Goal: Find specific fact: Find specific fact

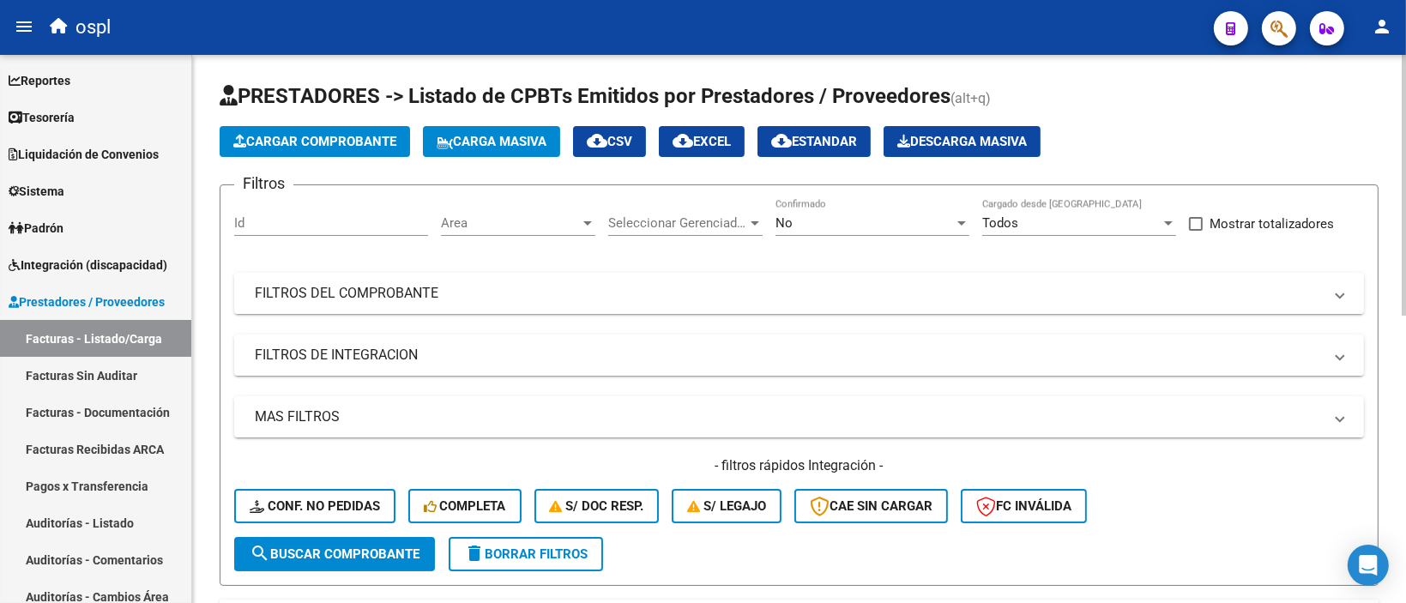
click at [531, 292] on mat-panel-title "FILTROS DEL COMPROBANTE" at bounding box center [789, 293] width 1068 height 19
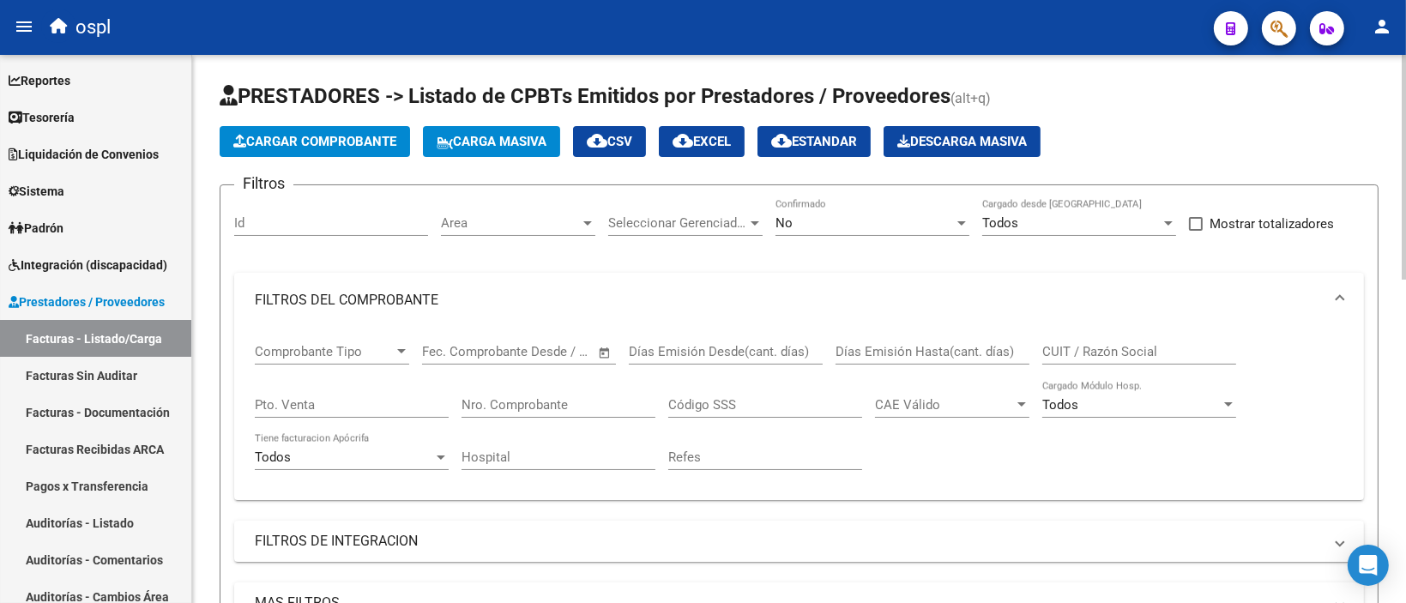
click at [1099, 354] on input "CUIT / Razón Social" at bounding box center [1139, 351] width 194 height 15
paste input "BRESAN [PERSON_NAME]"
type input "BRESAN [PERSON_NAME]"
click at [848, 239] on div "No Confirmado" at bounding box center [872, 225] width 194 height 53
click at [850, 226] on div "No" at bounding box center [864, 222] width 178 height 15
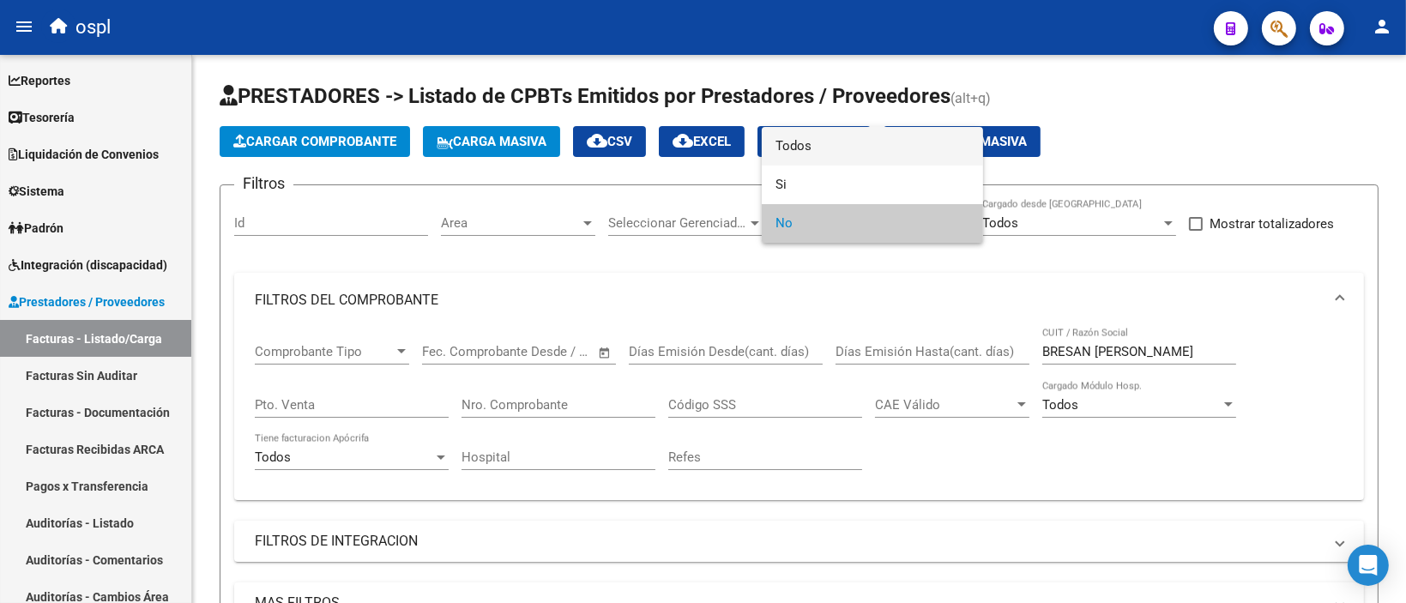
click at [816, 151] on span "Todos" at bounding box center [872, 146] width 194 height 39
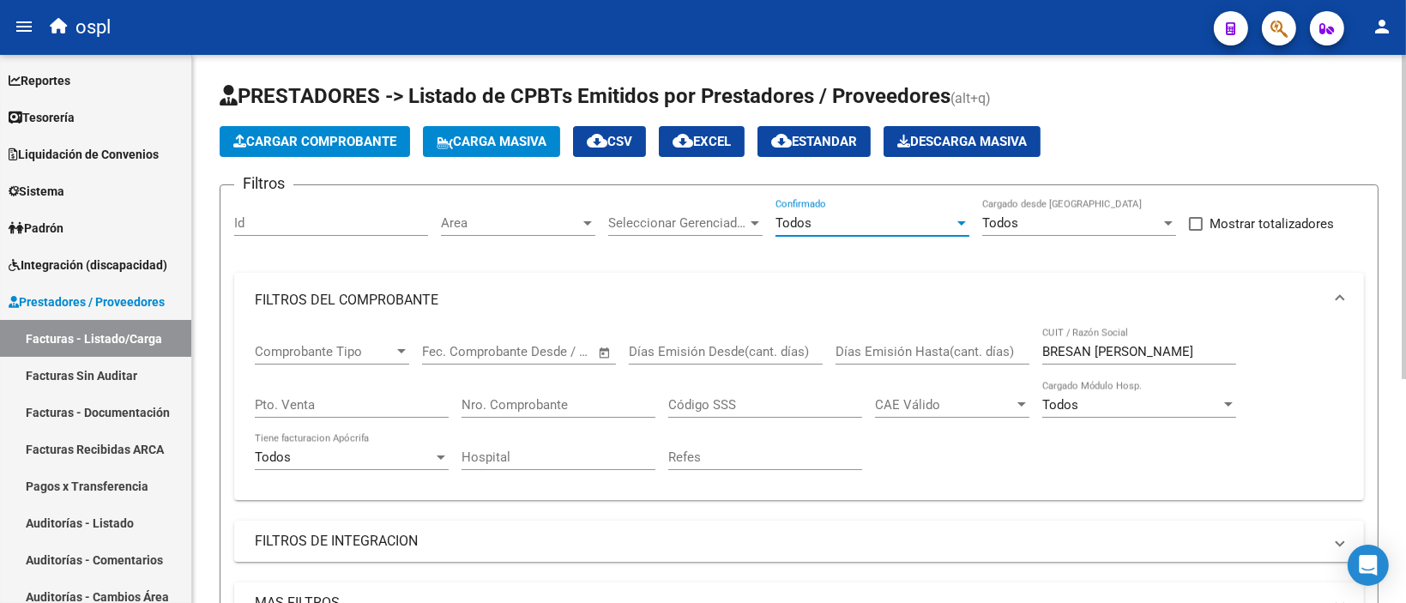
click at [1057, 341] on div "BRESAN [PERSON_NAME] CUIT / Razón Social" at bounding box center [1139, 346] width 194 height 37
click at [1058, 350] on input "BRESAN [PERSON_NAME]" at bounding box center [1139, 351] width 194 height 15
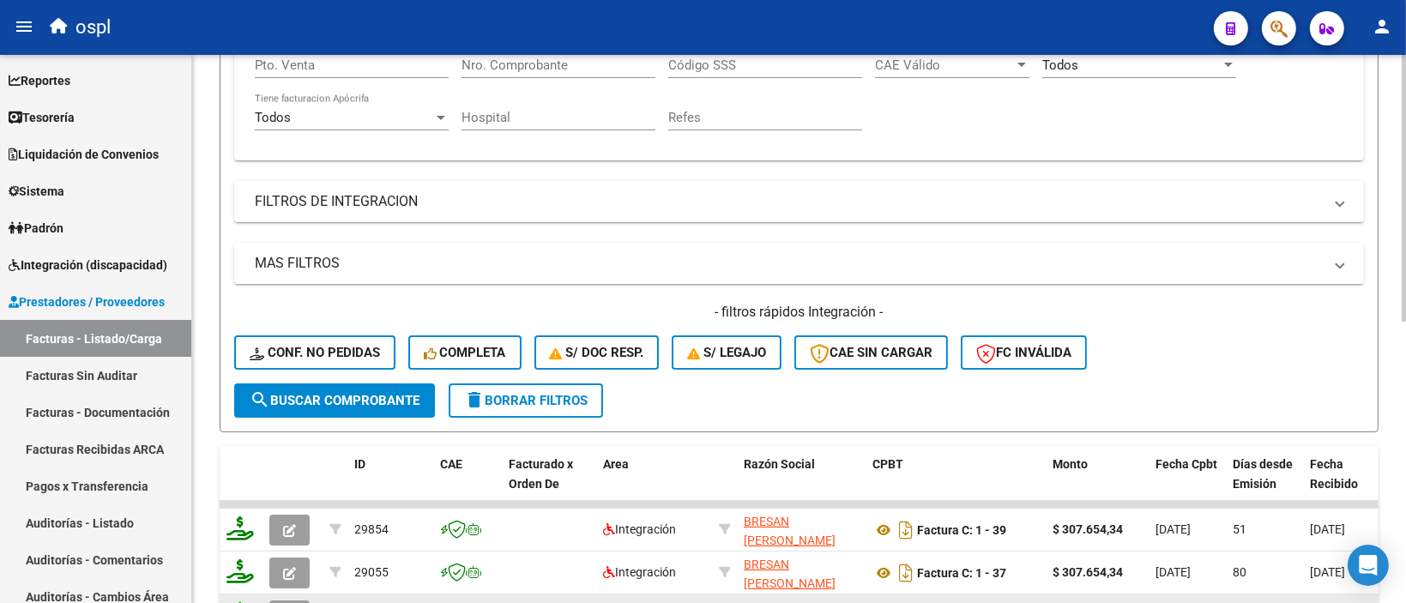
scroll to position [511, 0]
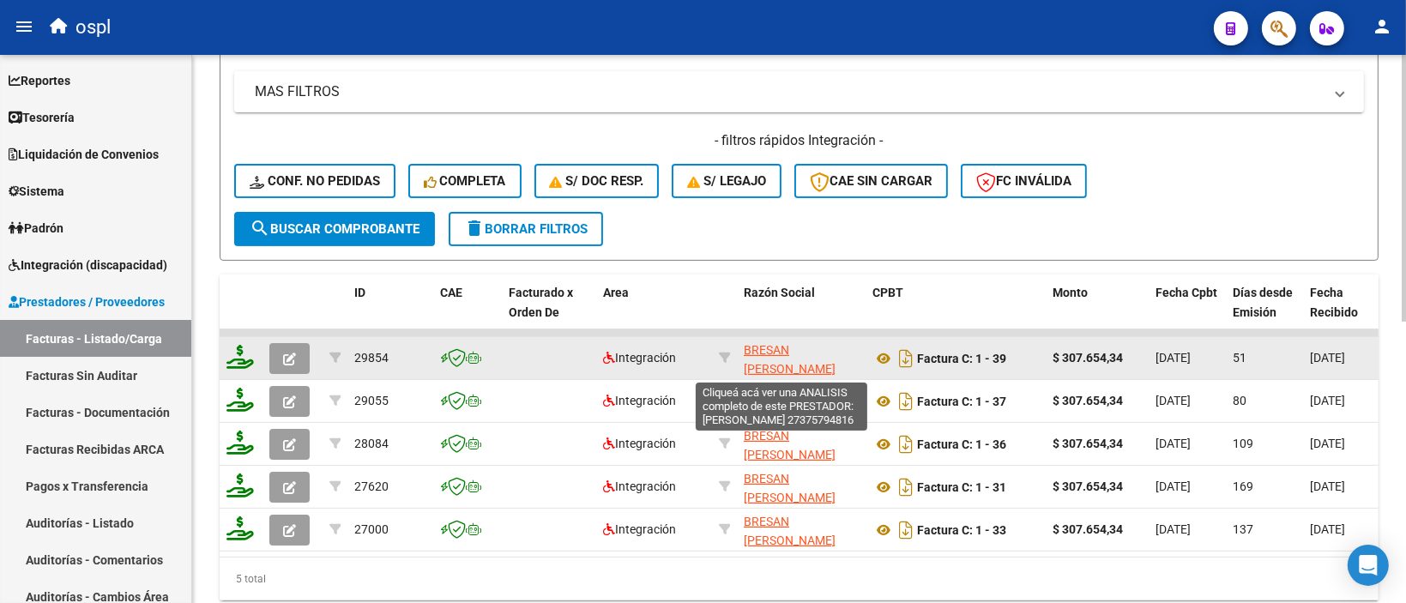
click at [765, 356] on span "BRESAN [PERSON_NAME]" at bounding box center [790, 359] width 92 height 33
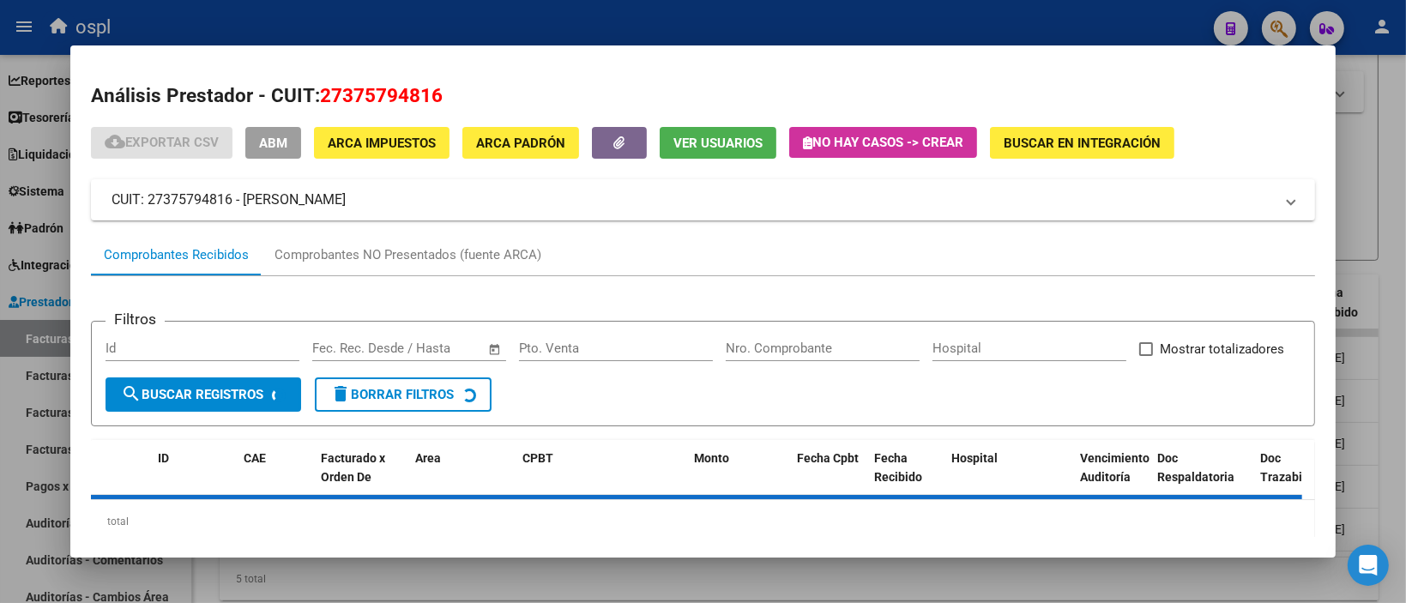
click at [390, 101] on span "27375794816" at bounding box center [381, 95] width 123 height 22
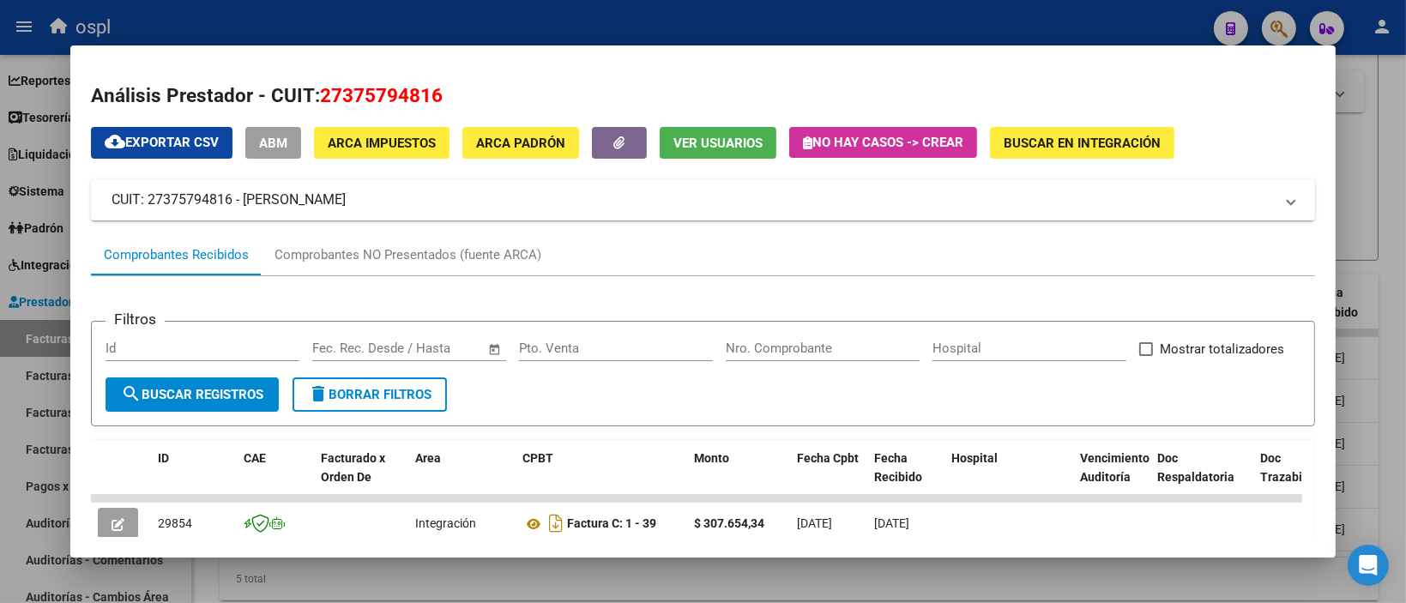
copy span "27375794816"
